Goal: Use online tool/utility: Utilize a website feature to perform a specific function

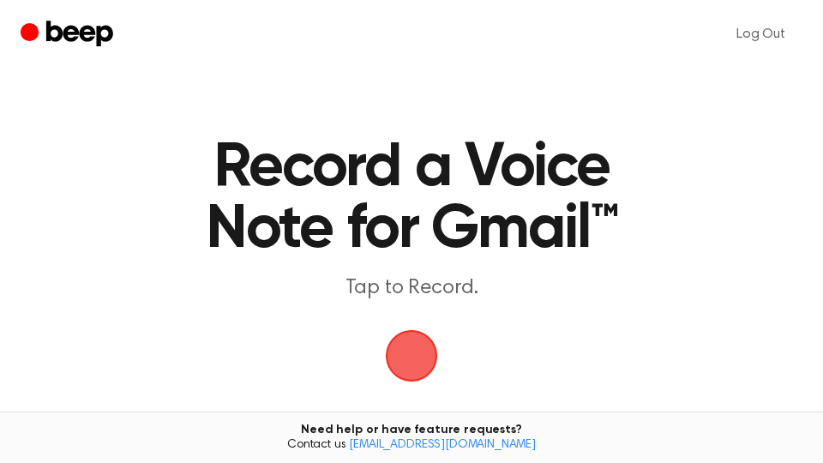
click at [424, 359] on span "button" at bounding box center [412, 356] width 48 height 48
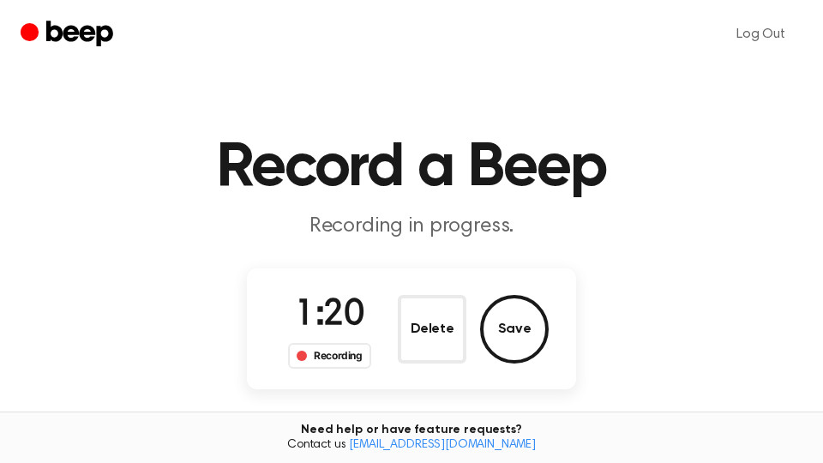
click at [529, 306] on button "Save" at bounding box center [514, 329] width 69 height 69
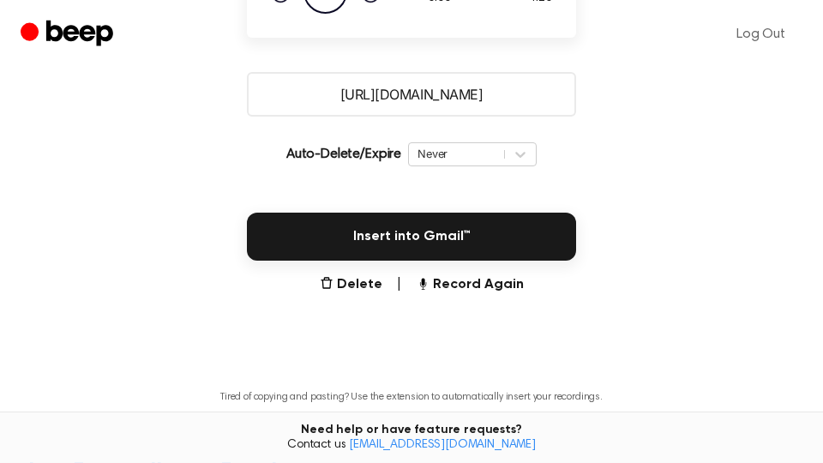
scroll to position [454, 0]
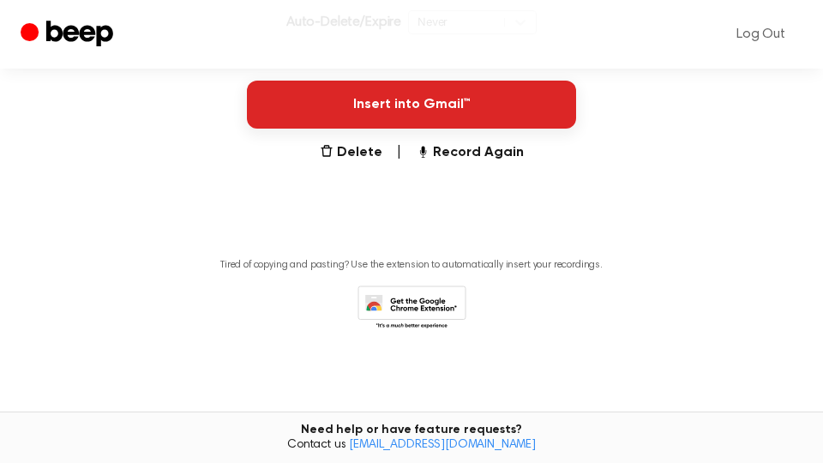
click at [491, 113] on button "Insert into Gmail™" at bounding box center [411, 105] width 329 height 48
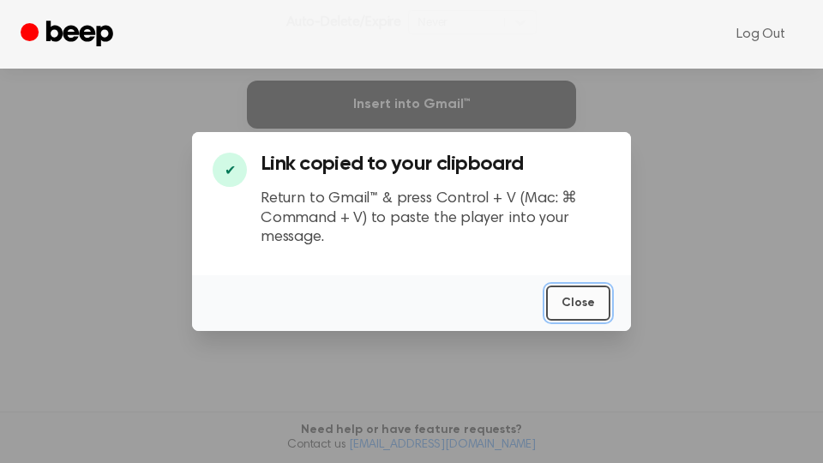
drag, startPoint x: 580, startPoint y: 298, endPoint x: 118, endPoint y: 394, distance: 472.2
click at [580, 298] on button "Close" at bounding box center [578, 303] width 64 height 35
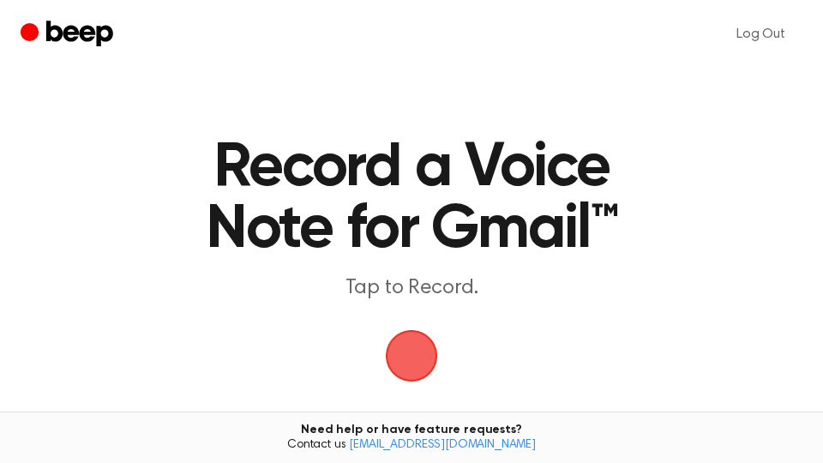
click at [409, 345] on span "button" at bounding box center [411, 356] width 92 height 92
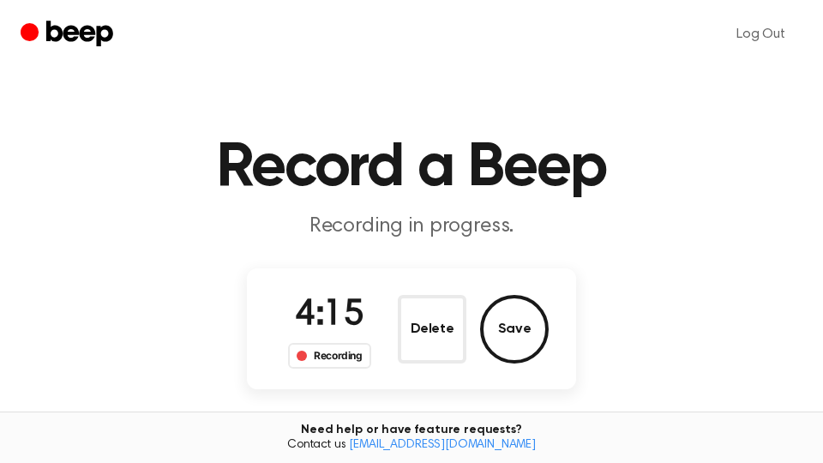
click at [532, 328] on button "Save" at bounding box center [514, 329] width 69 height 69
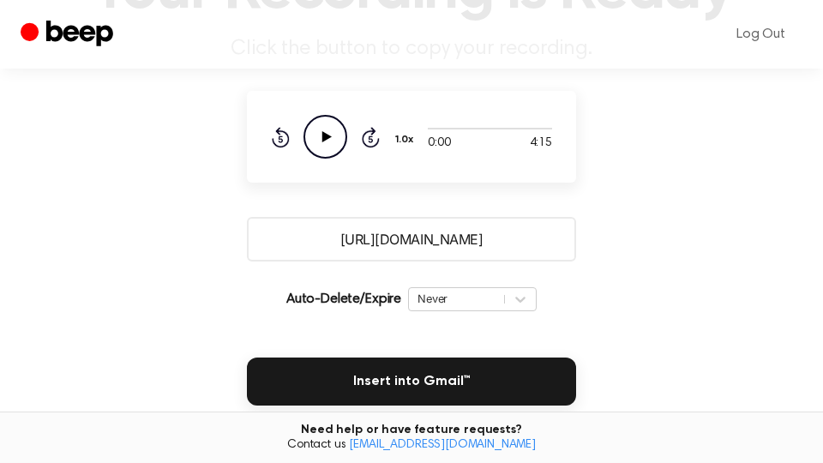
scroll to position [292, 0]
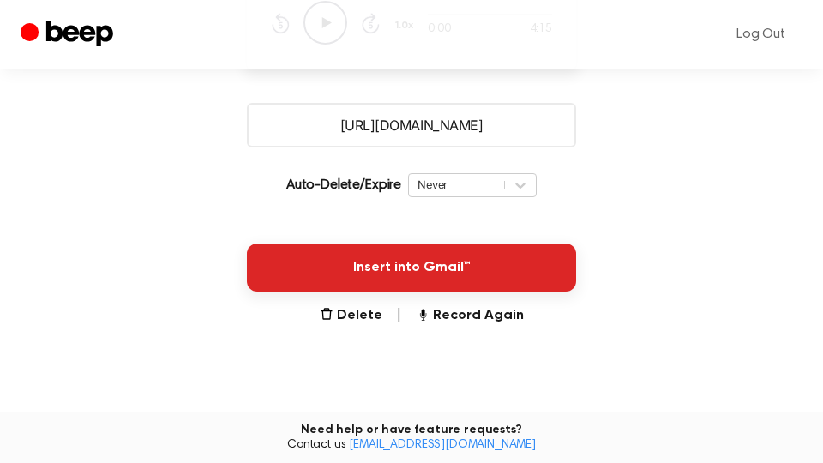
click at [529, 279] on button "Insert into Gmail™" at bounding box center [411, 267] width 329 height 48
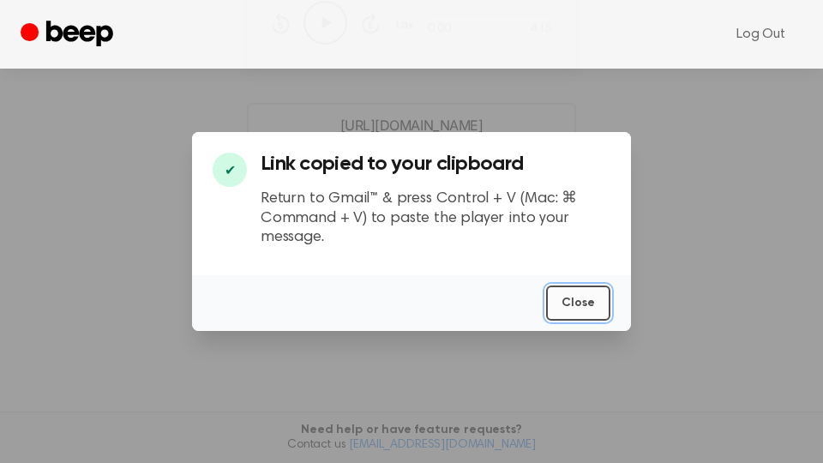
drag, startPoint x: 574, startPoint y: 304, endPoint x: 575, endPoint y: 283, distance: 20.6
click at [575, 304] on button "Close" at bounding box center [578, 303] width 64 height 35
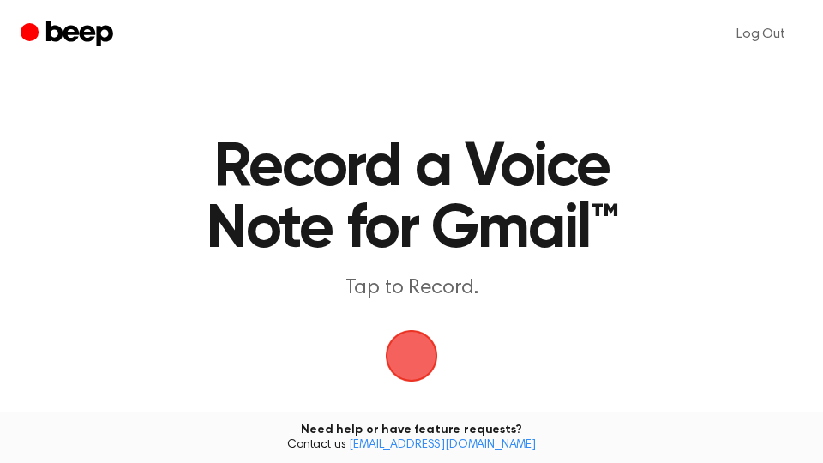
click at [411, 352] on span "button" at bounding box center [412, 356] width 48 height 48
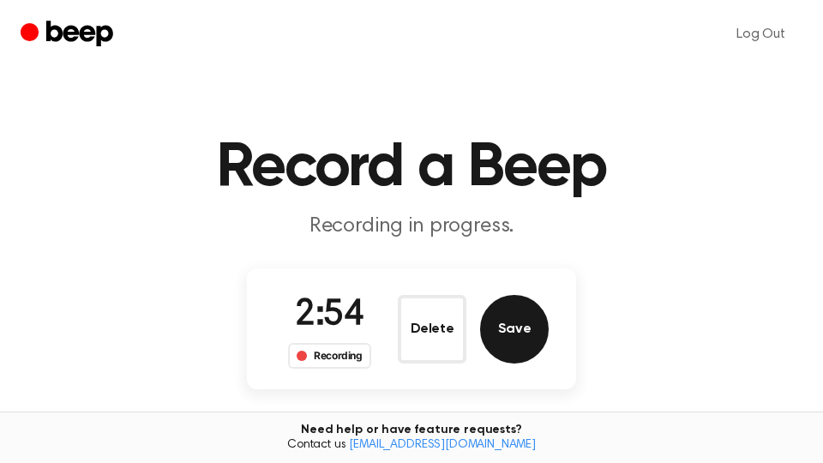
click at [524, 324] on button "Save" at bounding box center [514, 329] width 69 height 69
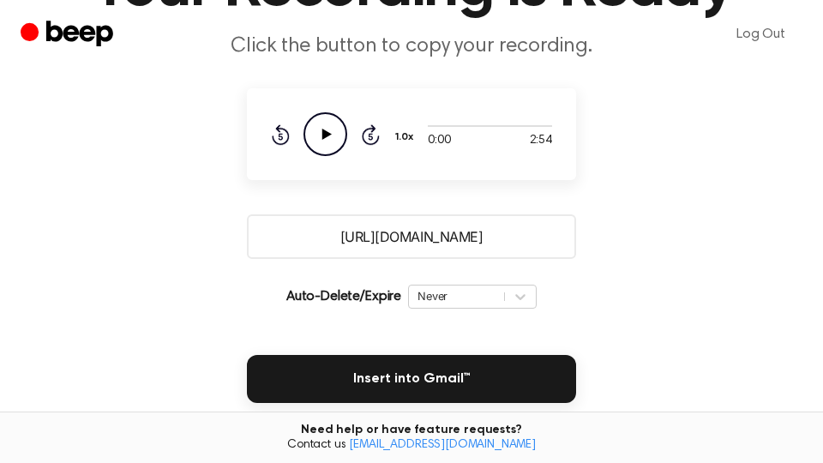
scroll to position [292, 0]
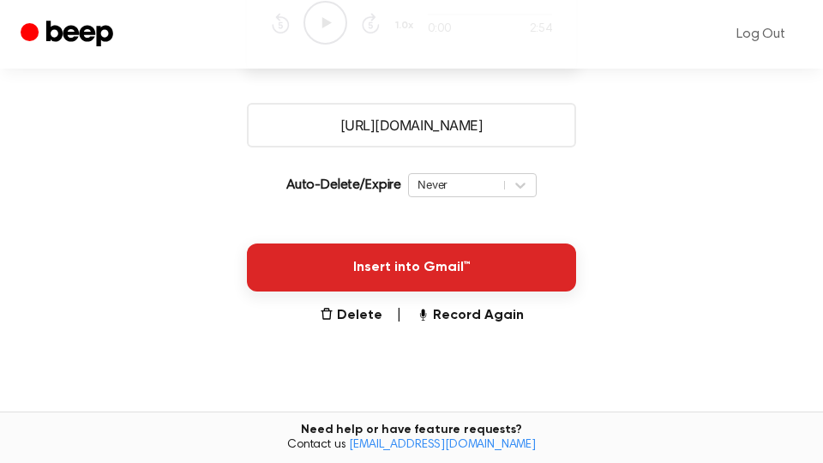
click at [480, 275] on button "Insert into Gmail™" at bounding box center [411, 267] width 329 height 48
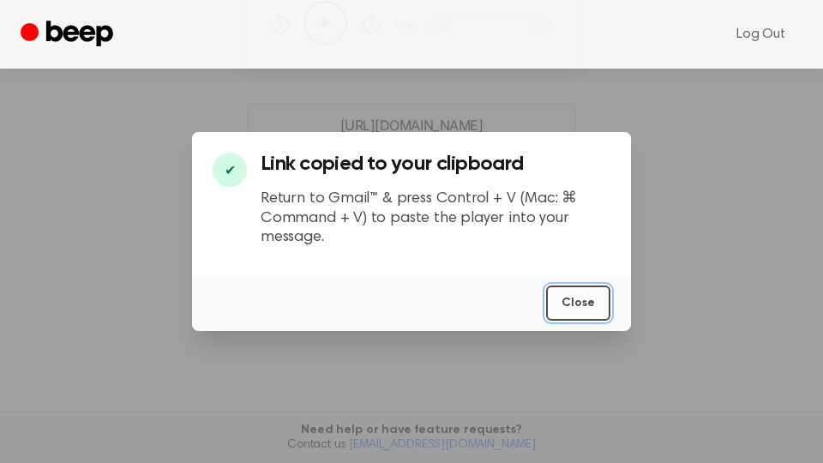
click at [582, 305] on button "Close" at bounding box center [578, 303] width 64 height 35
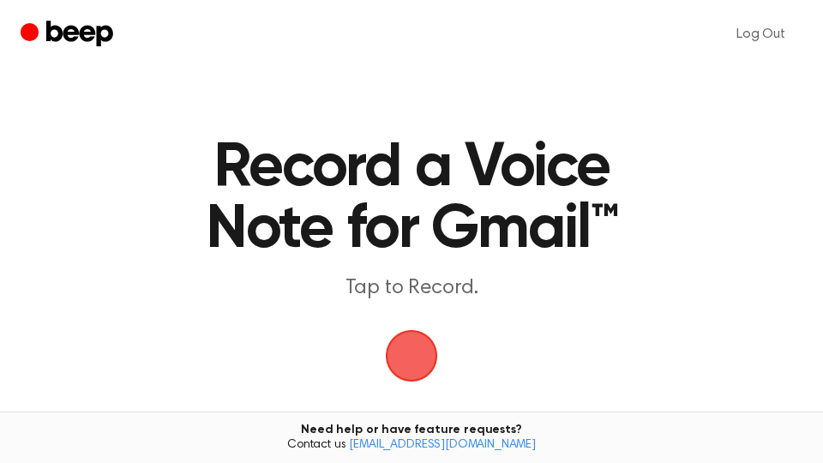
click at [418, 352] on span "button" at bounding box center [412, 356] width 48 height 48
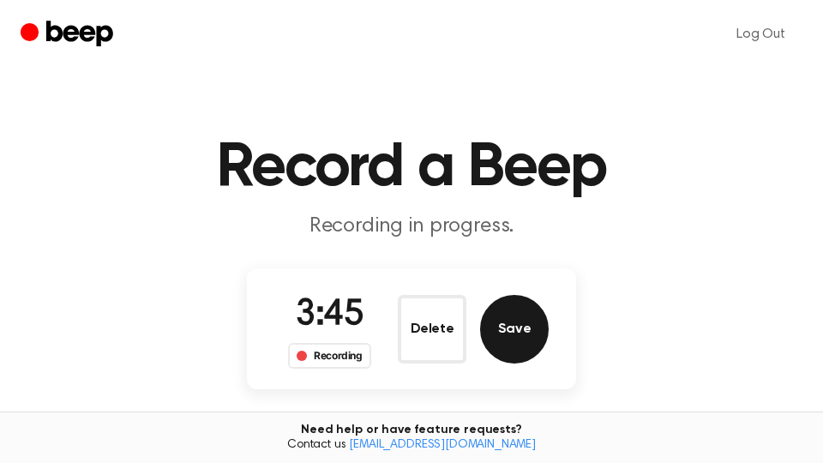
click at [520, 334] on button "Save" at bounding box center [514, 329] width 69 height 69
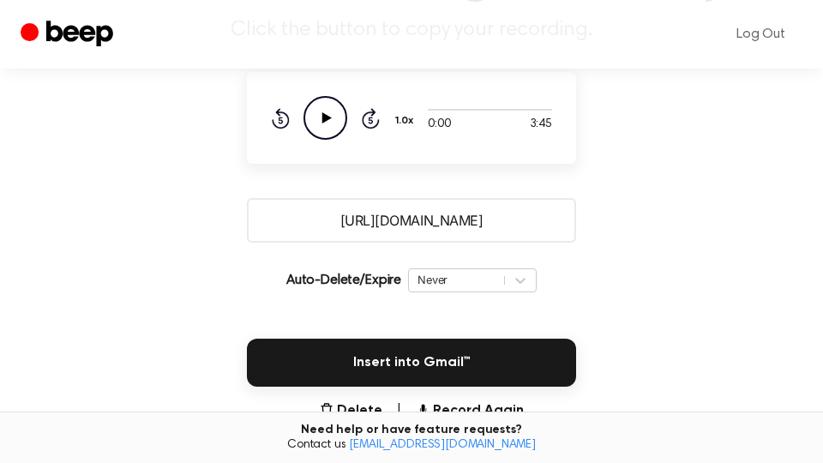
scroll to position [292, 0]
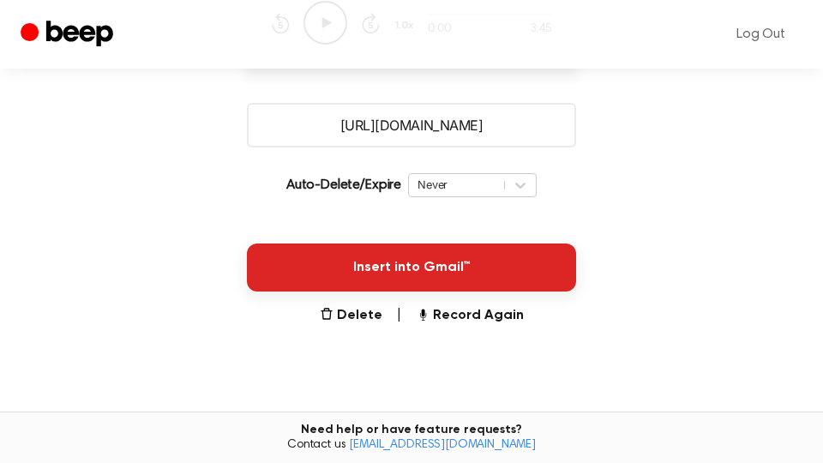
click at [529, 280] on button "Insert into Gmail™" at bounding box center [411, 267] width 329 height 48
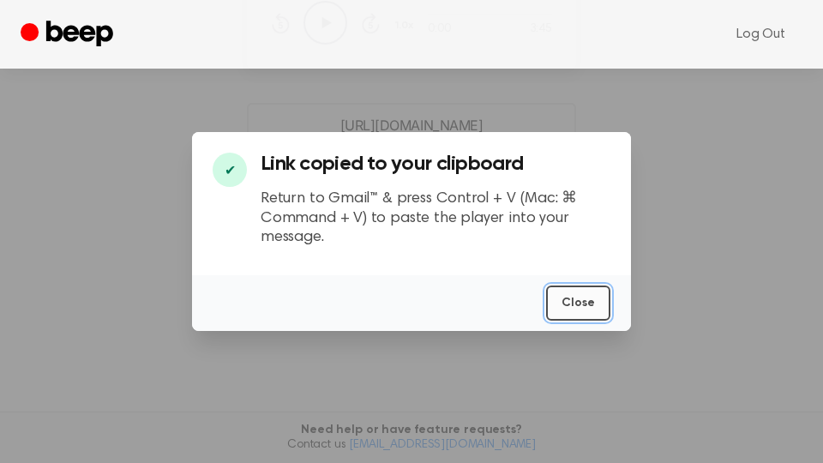
click at [568, 300] on button "Close" at bounding box center [578, 303] width 64 height 35
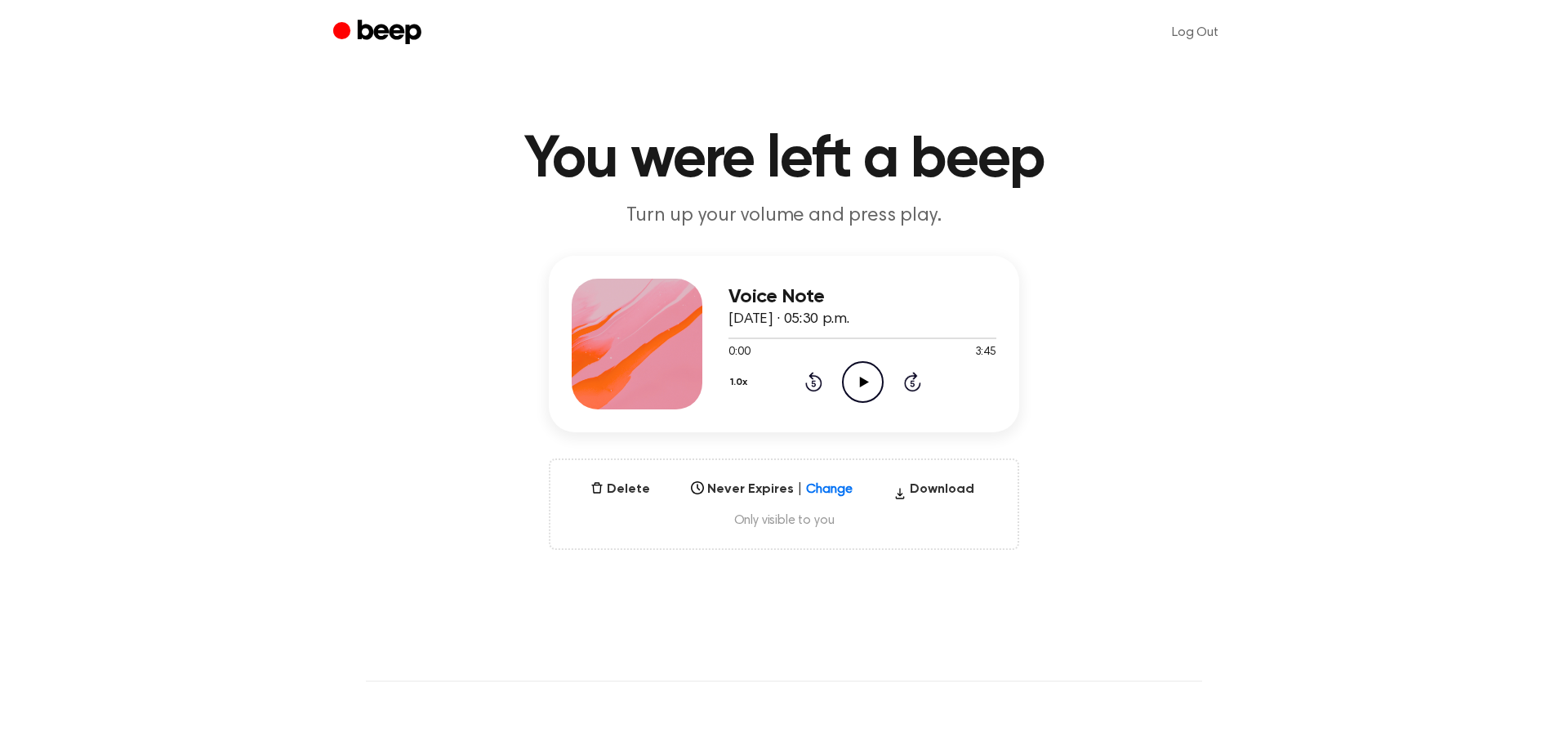
click at [871, 387] on icon "Play Audio" at bounding box center [863, 382] width 42 height 42
